Goal: Navigation & Orientation: Understand site structure

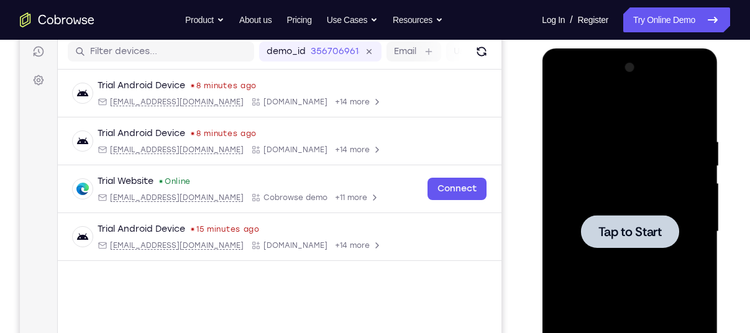
click at [627, 108] on div at bounding box center [629, 232] width 157 height 348
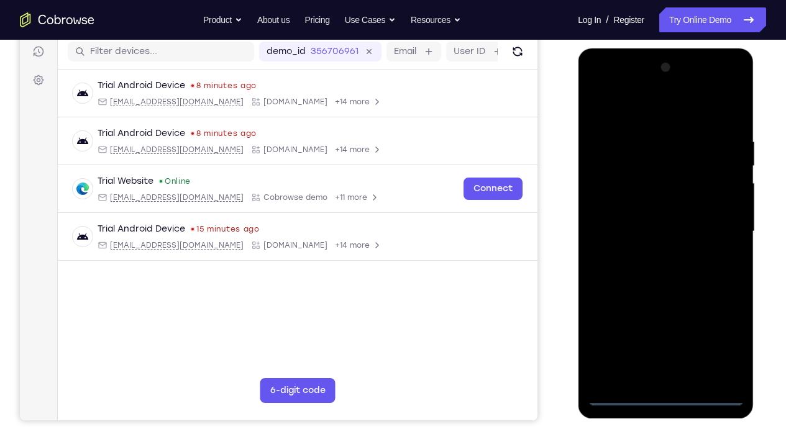
click at [665, 332] on div at bounding box center [665, 232] width 157 height 348
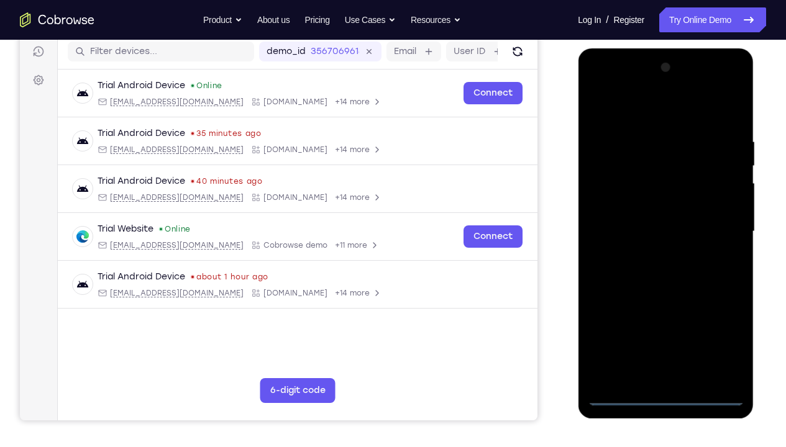
click at [720, 332] on div at bounding box center [665, 232] width 157 height 348
click at [624, 114] on div at bounding box center [665, 232] width 157 height 348
click at [719, 225] on div at bounding box center [665, 232] width 157 height 348
click at [651, 256] on div at bounding box center [665, 232] width 157 height 348
click at [651, 222] on div at bounding box center [665, 232] width 157 height 348
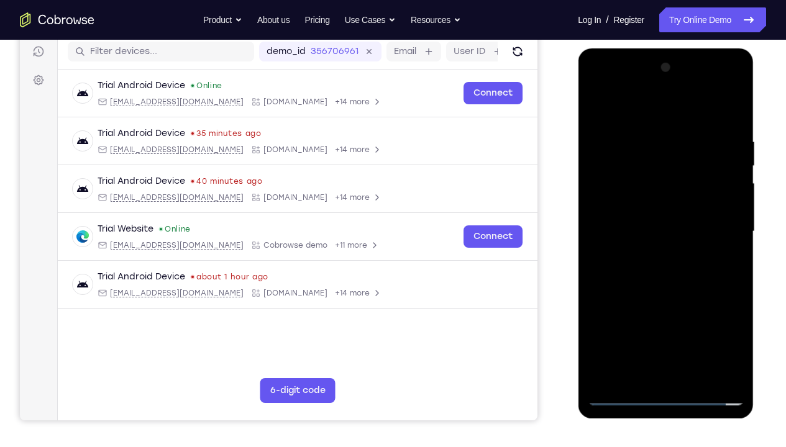
click at [648, 209] on div at bounding box center [665, 232] width 157 height 348
click at [655, 227] on div at bounding box center [665, 232] width 157 height 348
click at [733, 332] on div at bounding box center [665, 232] width 157 height 348
click at [732, 127] on div at bounding box center [665, 232] width 157 height 348
click at [737, 332] on div at bounding box center [665, 232] width 157 height 348
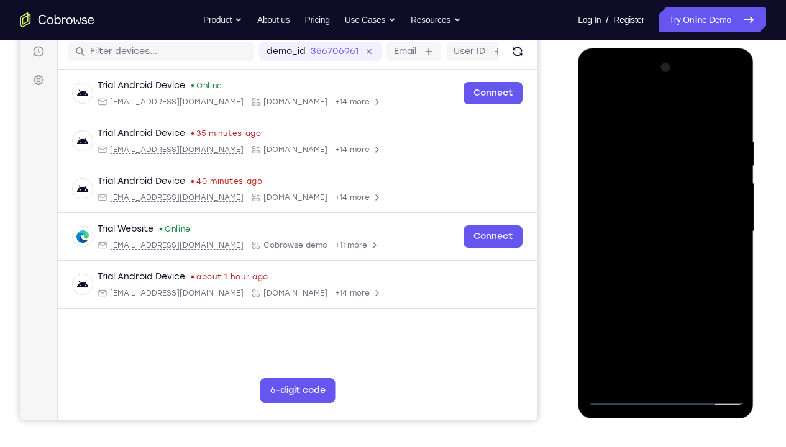
click at [645, 142] on div at bounding box center [665, 232] width 157 height 348
click at [714, 332] on div at bounding box center [665, 232] width 157 height 348
click at [725, 262] on div at bounding box center [665, 232] width 157 height 348
click at [733, 256] on div at bounding box center [665, 232] width 157 height 348
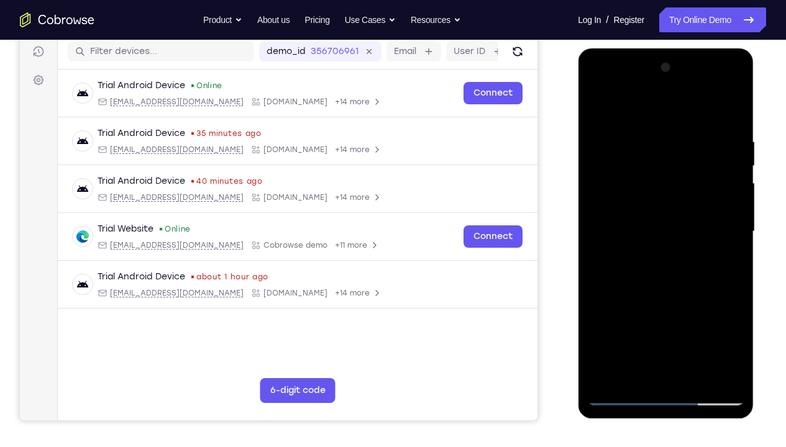
click at [733, 256] on div at bounding box center [665, 232] width 157 height 348
click at [697, 280] on div at bounding box center [665, 232] width 157 height 348
click at [738, 230] on div at bounding box center [665, 232] width 157 height 348
click at [742, 222] on div at bounding box center [665, 232] width 157 height 348
click at [732, 213] on div at bounding box center [665, 232] width 157 height 348
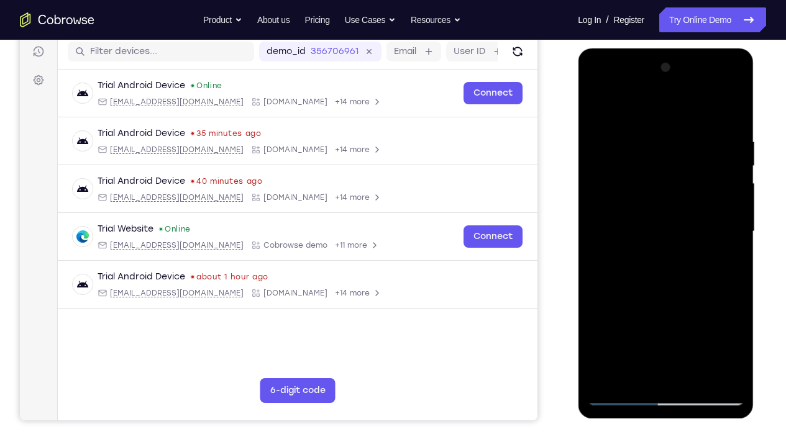
click at [732, 214] on div at bounding box center [665, 232] width 157 height 348
click at [737, 211] on div at bounding box center [665, 232] width 157 height 348
drag, startPoint x: 739, startPoint y: 212, endPoint x: 751, endPoint y: 215, distance: 12.1
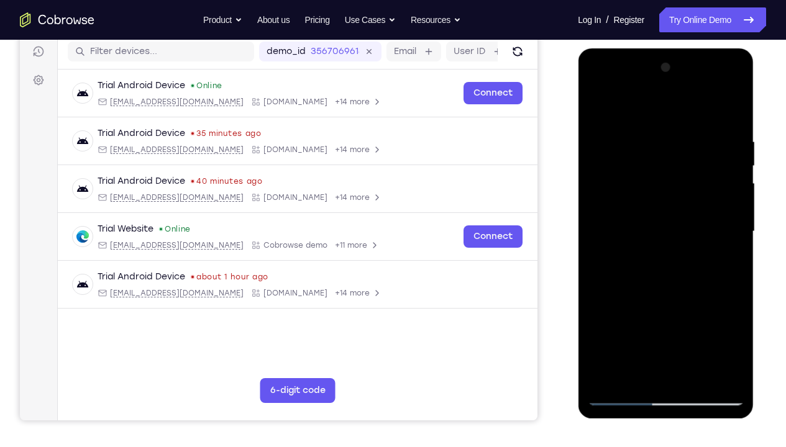
click at [749, 215] on div at bounding box center [666, 233] width 176 height 370
click at [674, 279] on div at bounding box center [665, 232] width 157 height 348
click at [734, 219] on div at bounding box center [665, 232] width 157 height 348
click at [594, 216] on div at bounding box center [665, 232] width 157 height 348
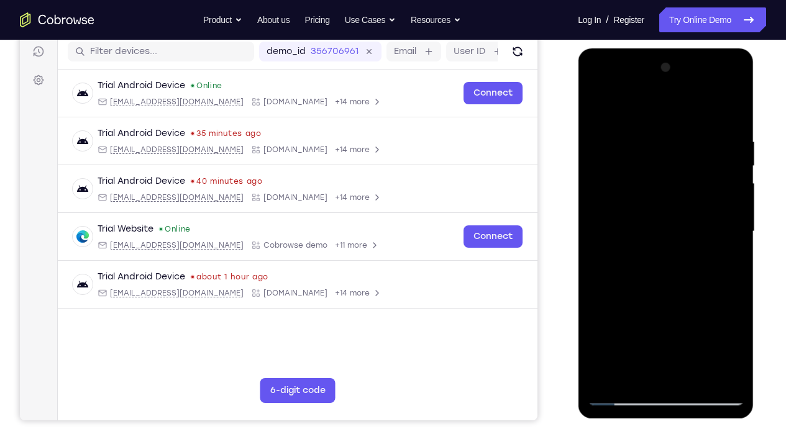
click at [736, 216] on div at bounding box center [665, 232] width 157 height 348
click at [596, 217] on div at bounding box center [665, 232] width 157 height 348
